Goal: Book appointment/travel/reservation

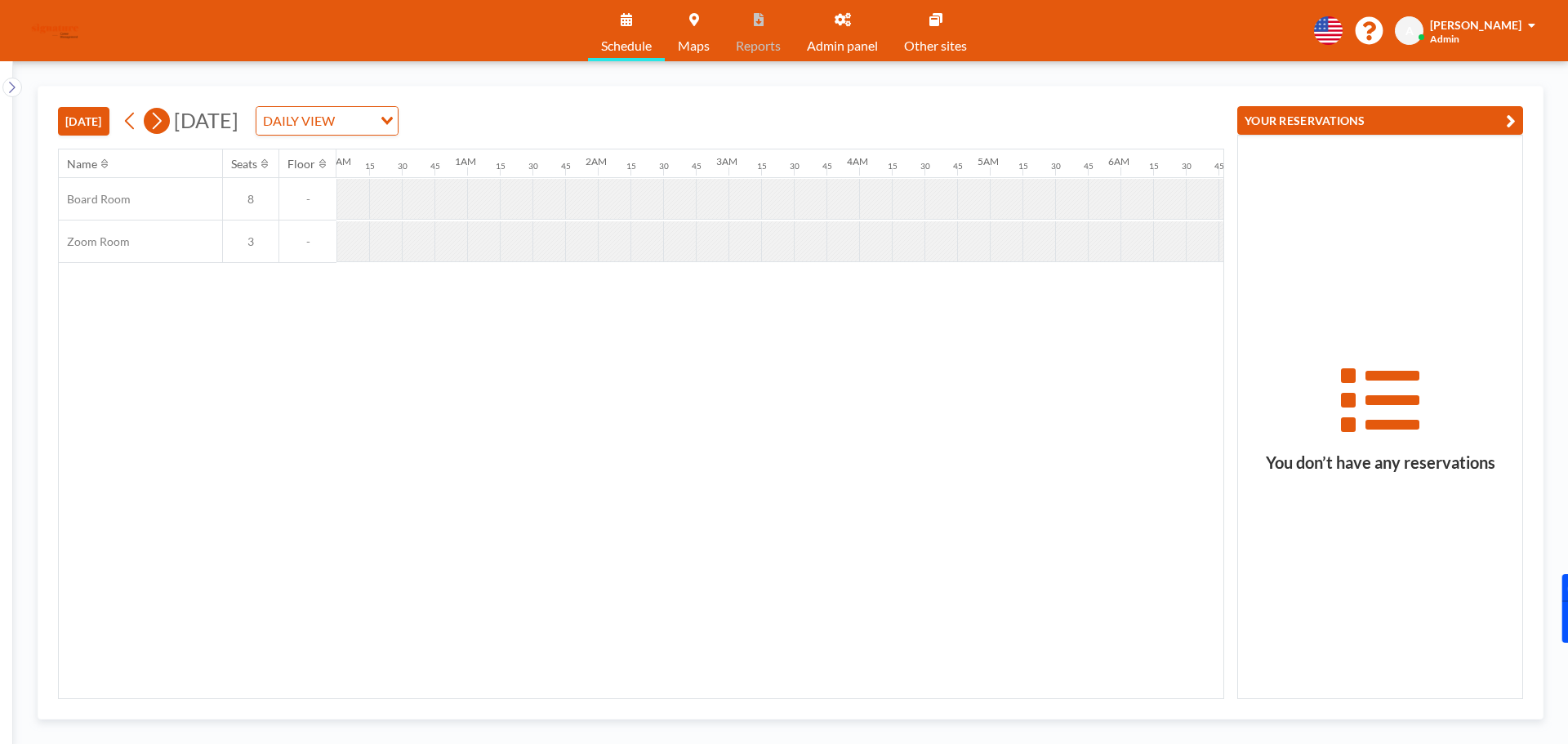
click at [169, 123] on button at bounding box center [156, 121] width 26 height 26
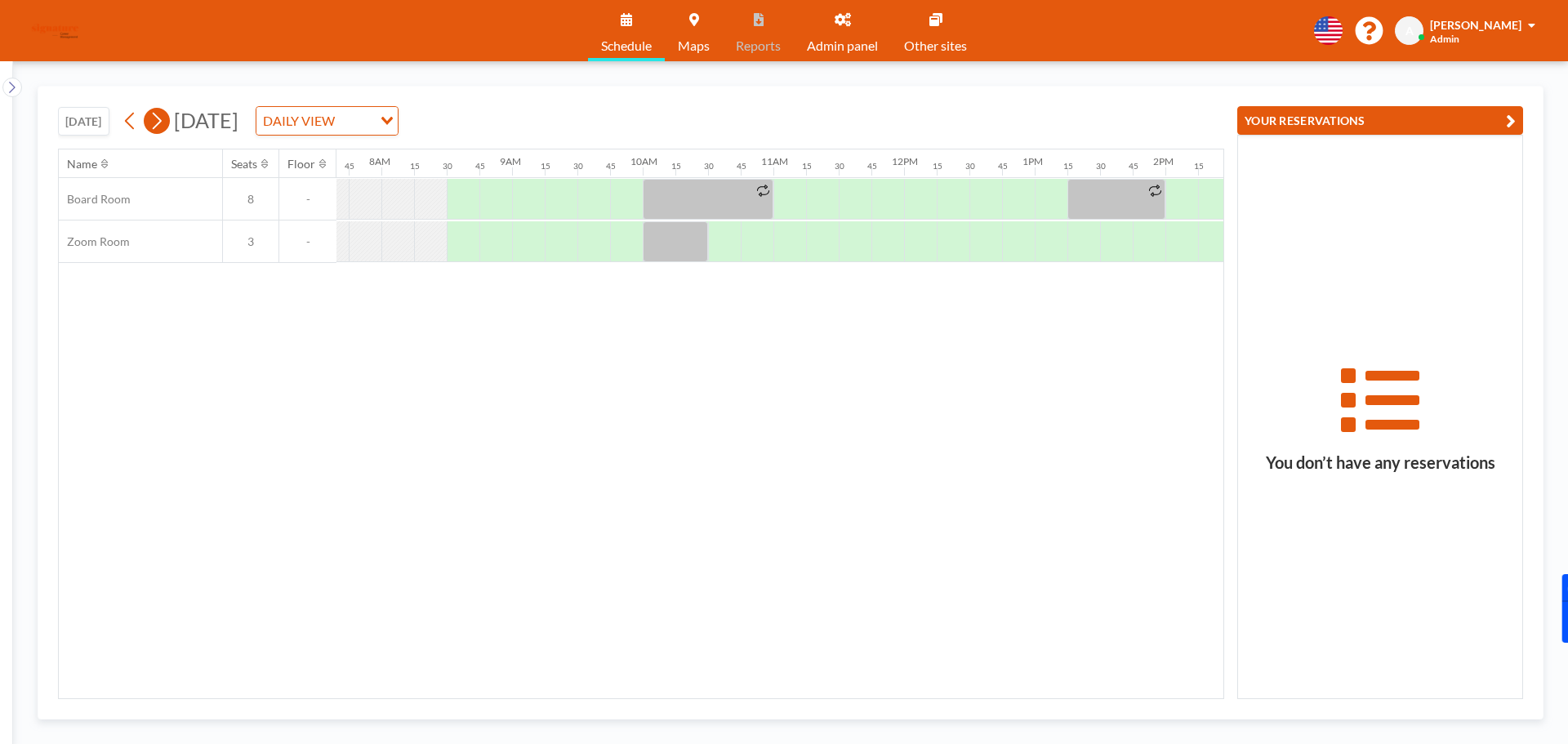
scroll to position [0, 1013]
click at [164, 122] on icon at bounding box center [156, 121] width 15 height 24
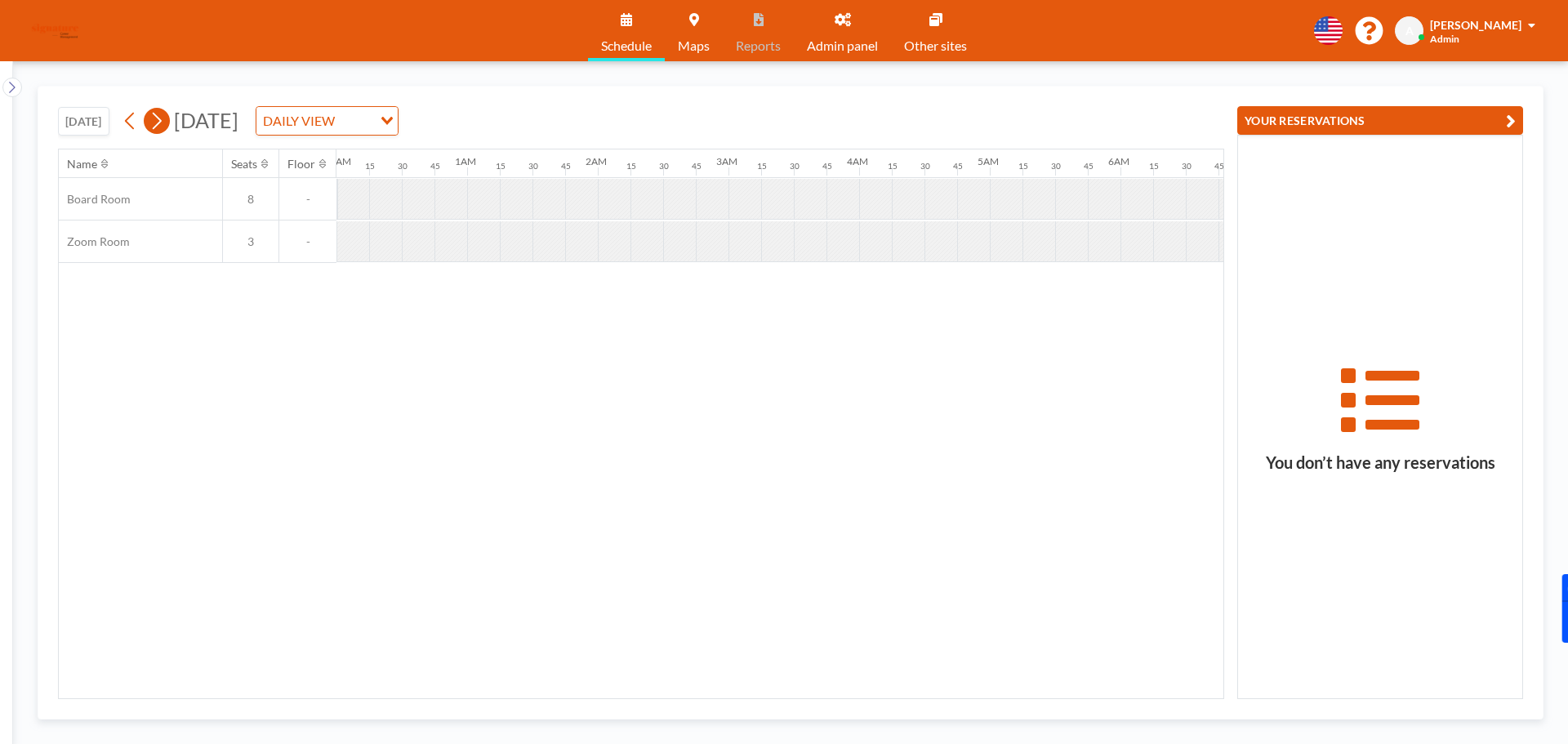
click at [164, 122] on icon at bounding box center [156, 121] width 15 height 24
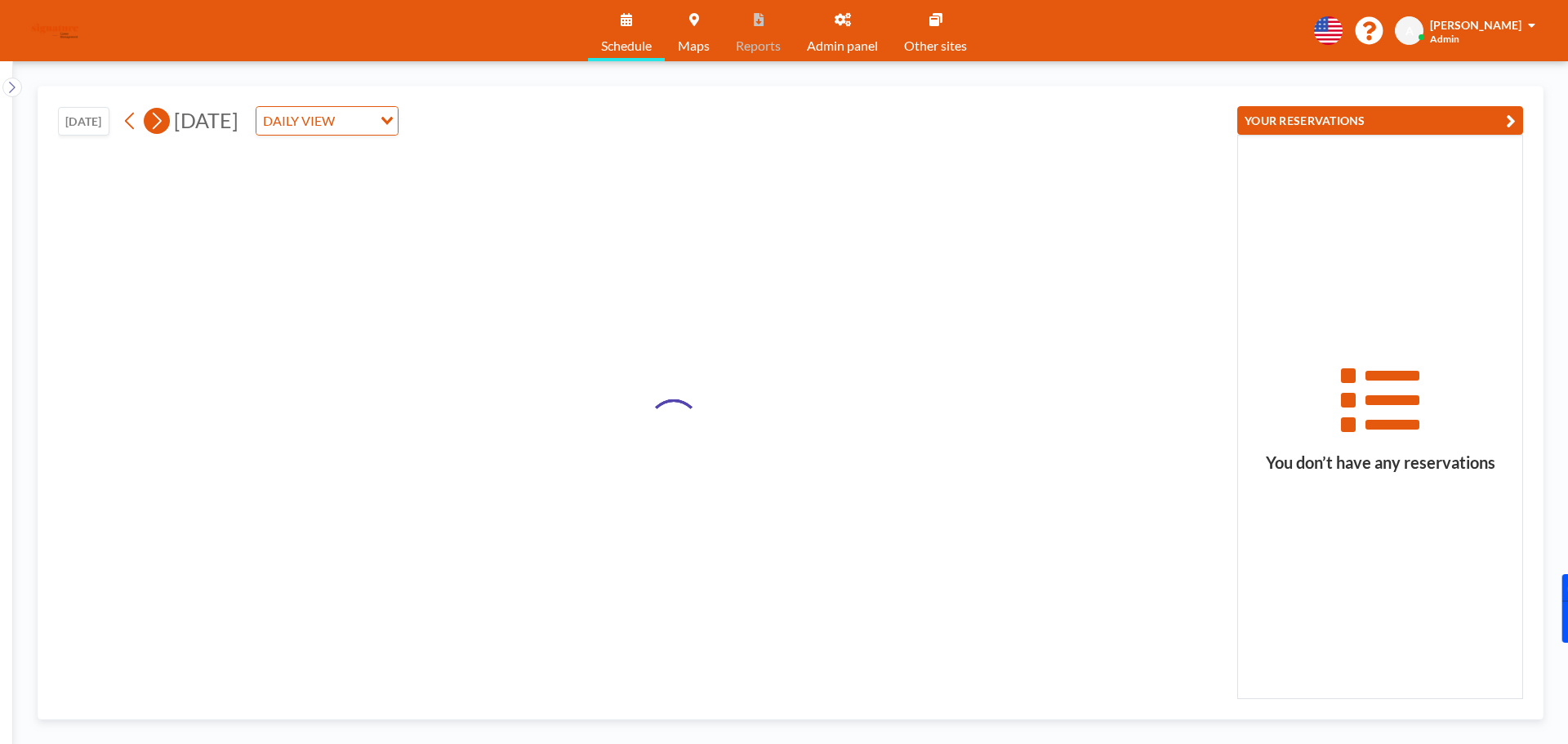
click at [164, 122] on icon at bounding box center [156, 121] width 15 height 24
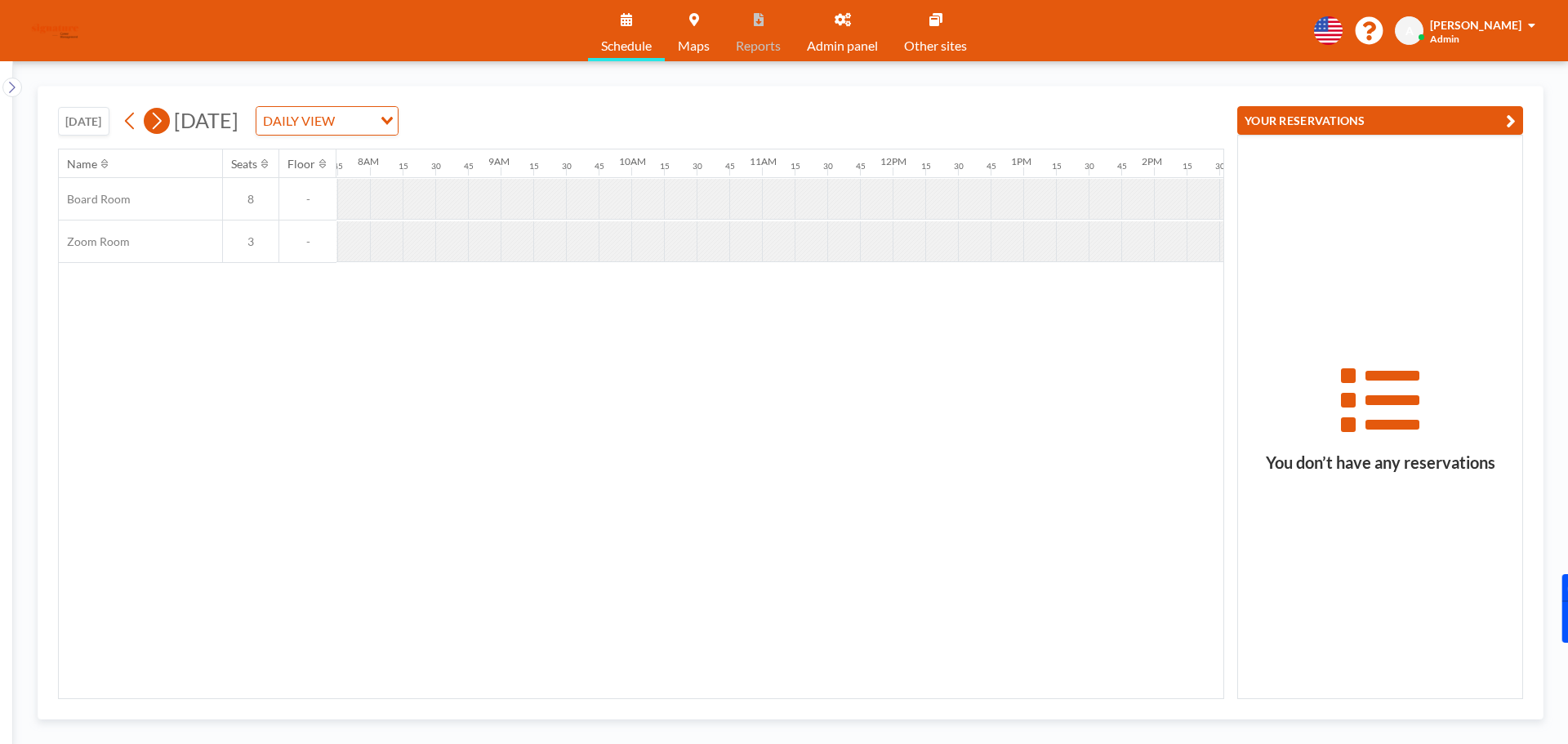
scroll to position [0, 1013]
click at [164, 122] on icon at bounding box center [156, 121] width 15 height 24
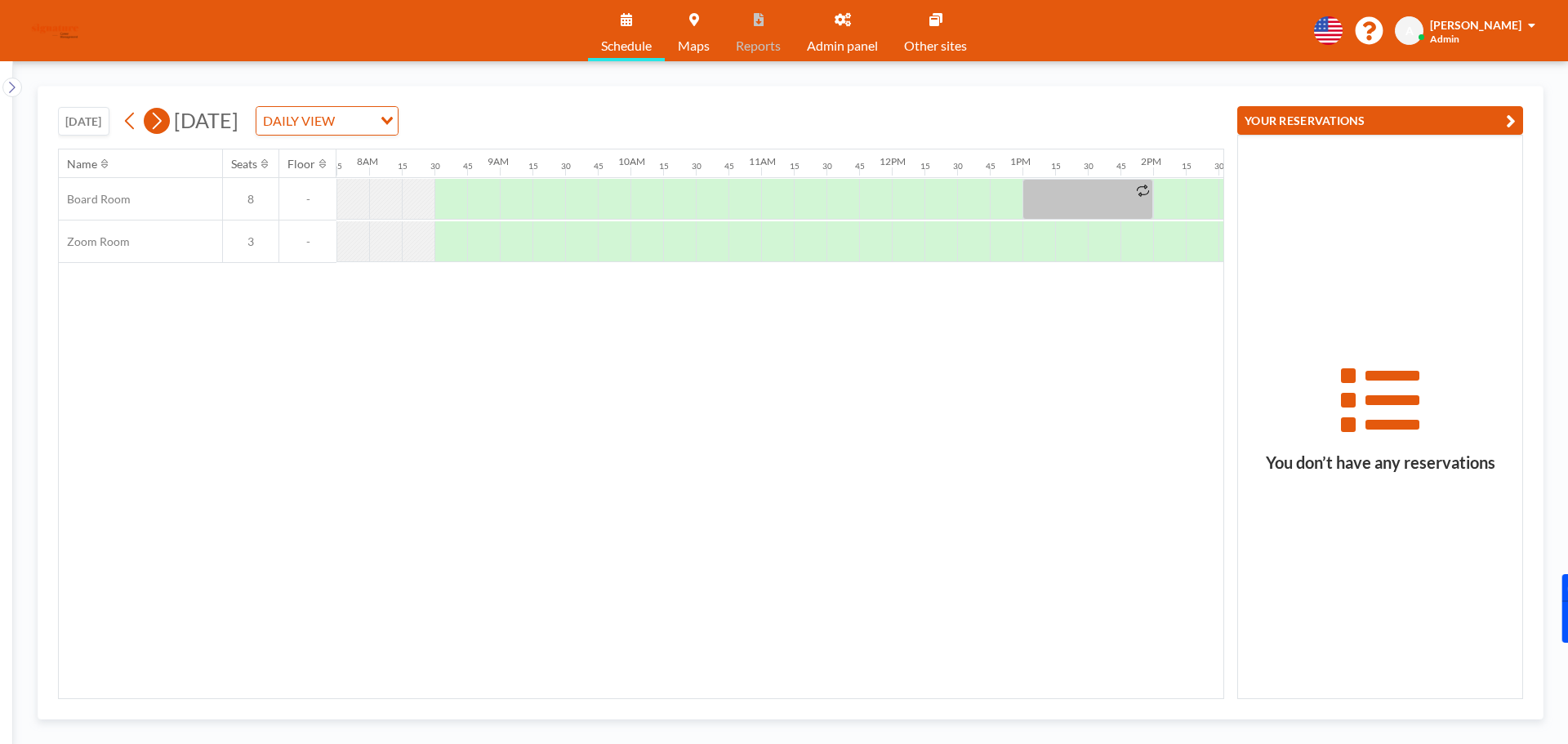
click at [160, 122] on icon at bounding box center [156, 121] width 15 height 24
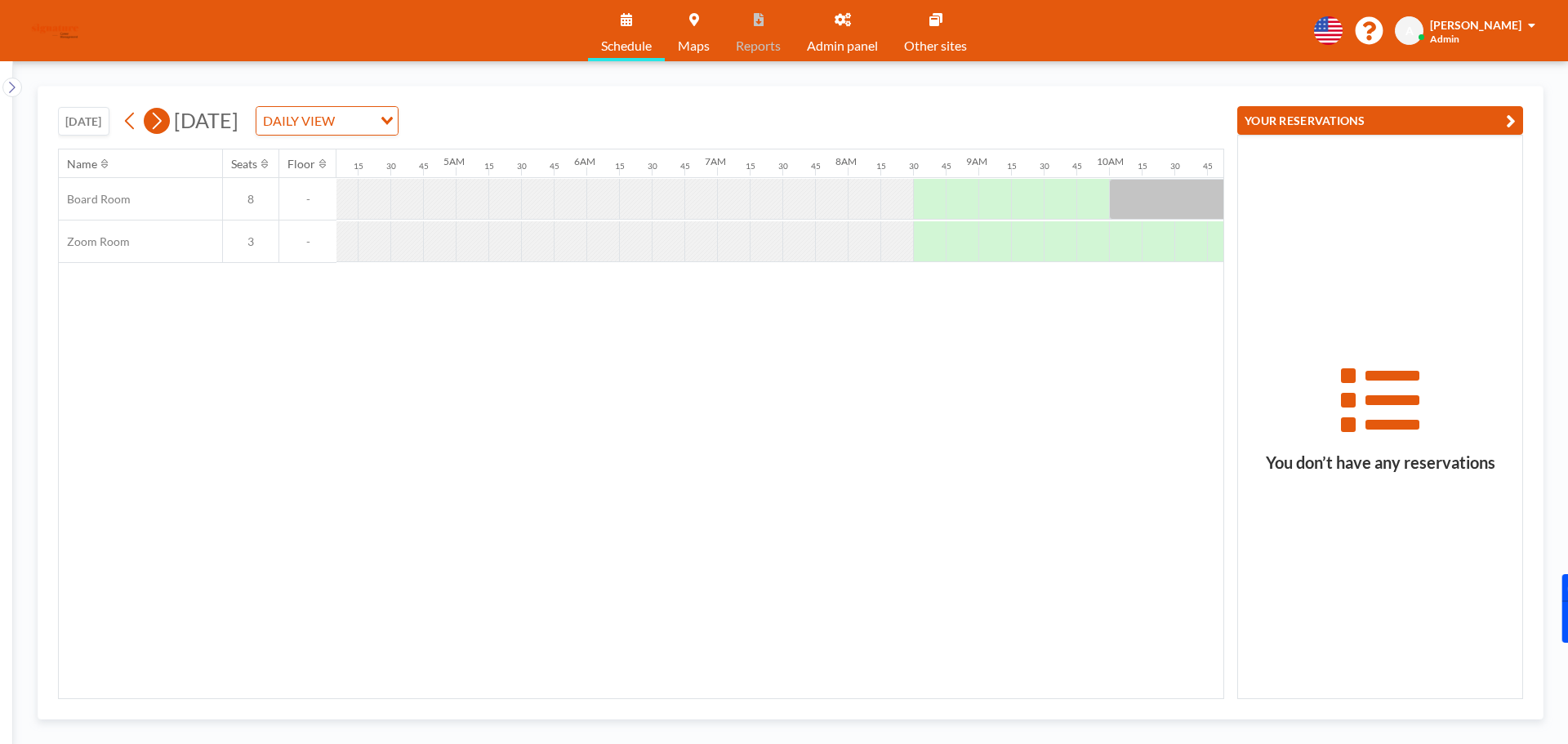
click at [160, 122] on icon at bounding box center [156, 121] width 15 height 24
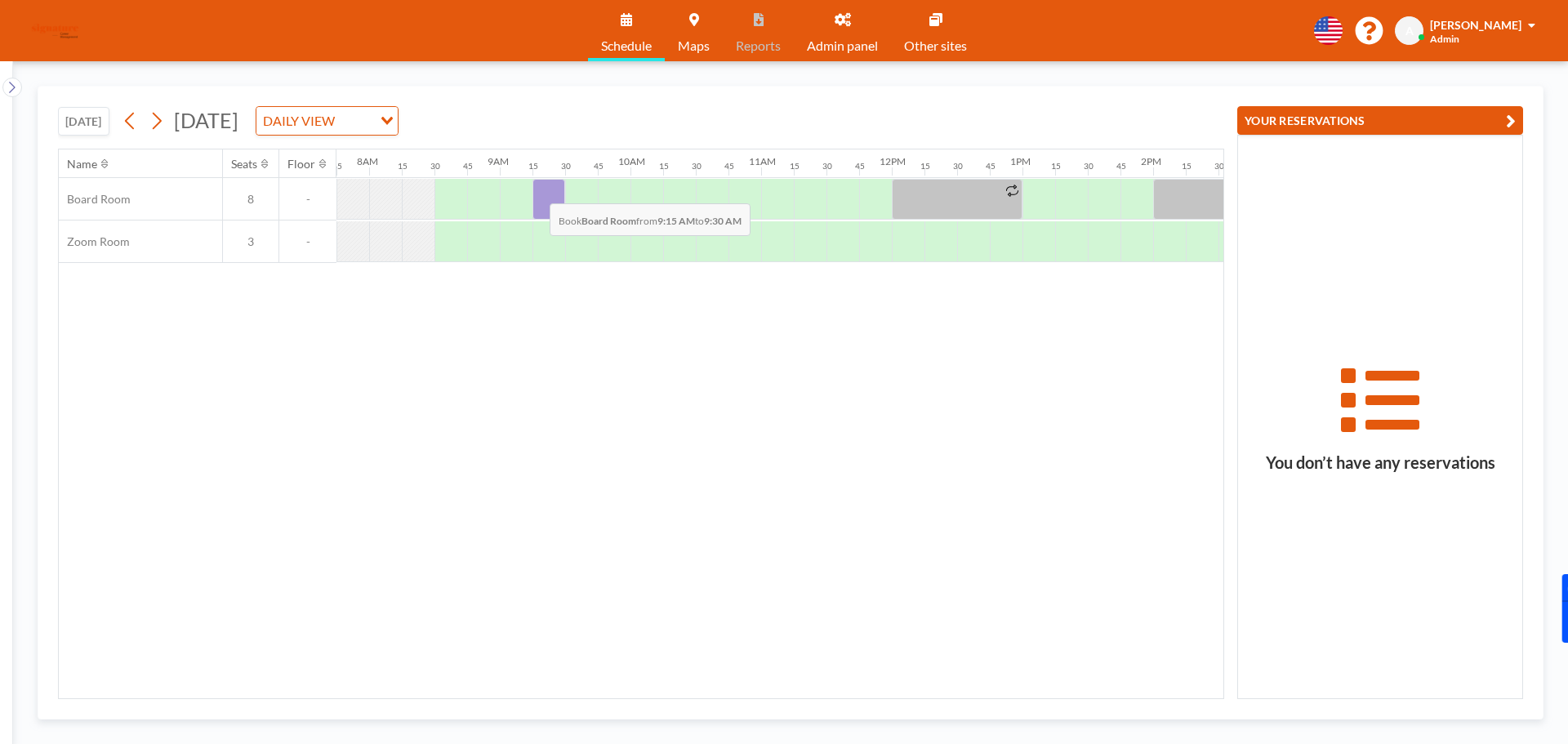
click at [536, 191] on div at bounding box center [548, 199] width 33 height 41
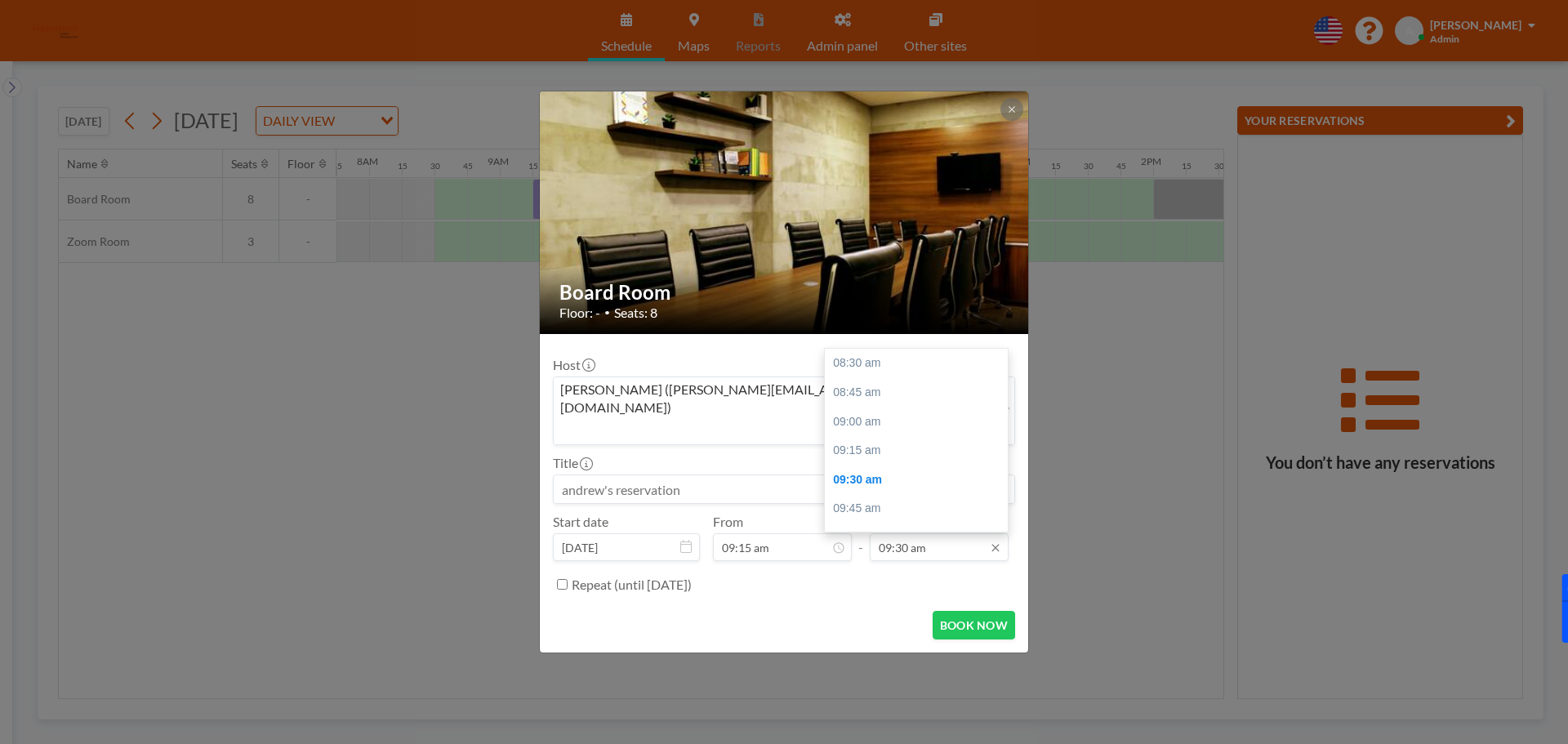
scroll to position [116, 0]
click at [902, 437] on div "10:15 am" at bounding box center [920, 451] width 191 height 30
type input "10:15 am"
click at [972, 611] on button "BOOK NOW" at bounding box center [974, 625] width 83 height 29
